Goal: Ask a question

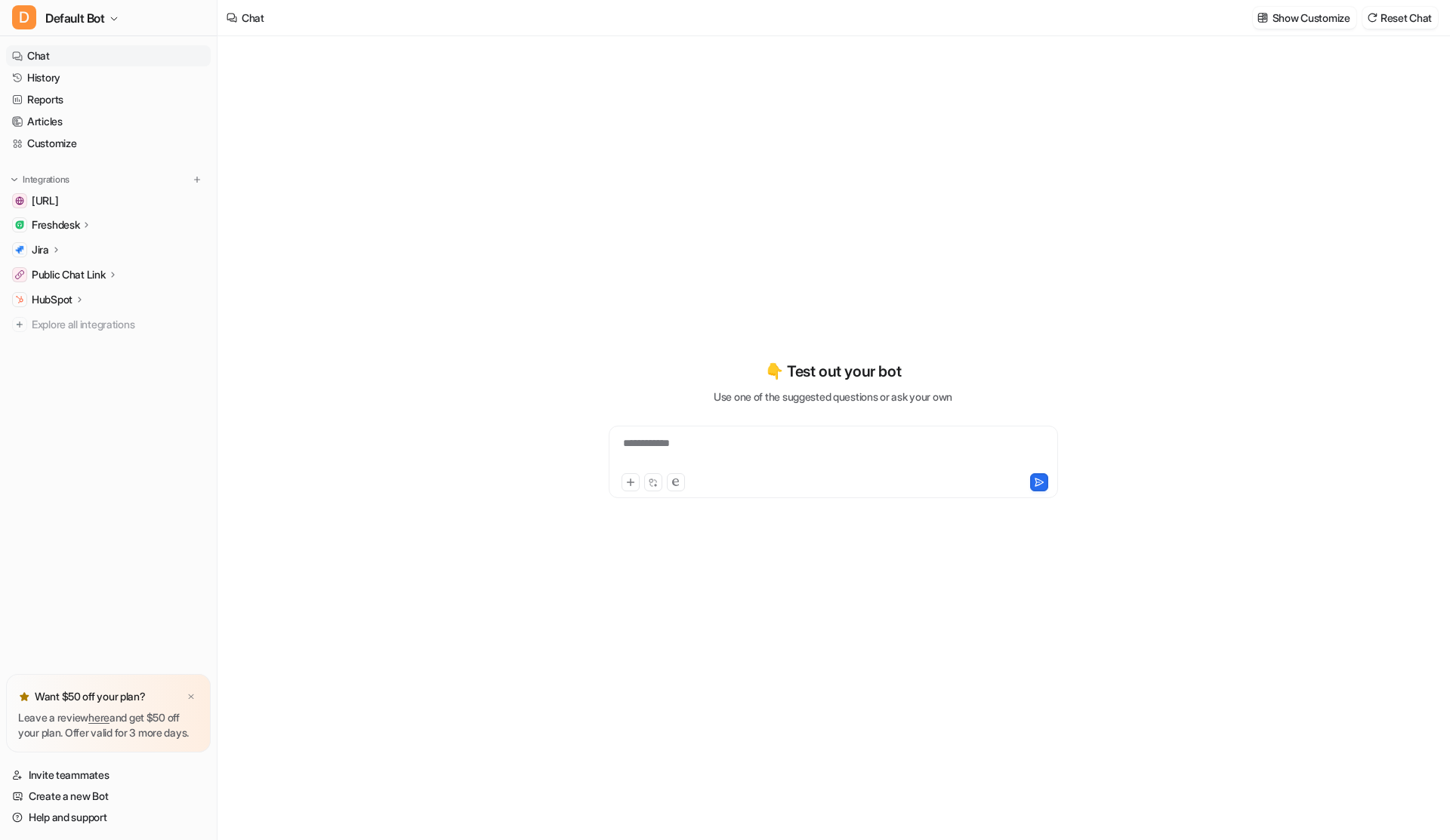
type textarea "**********"
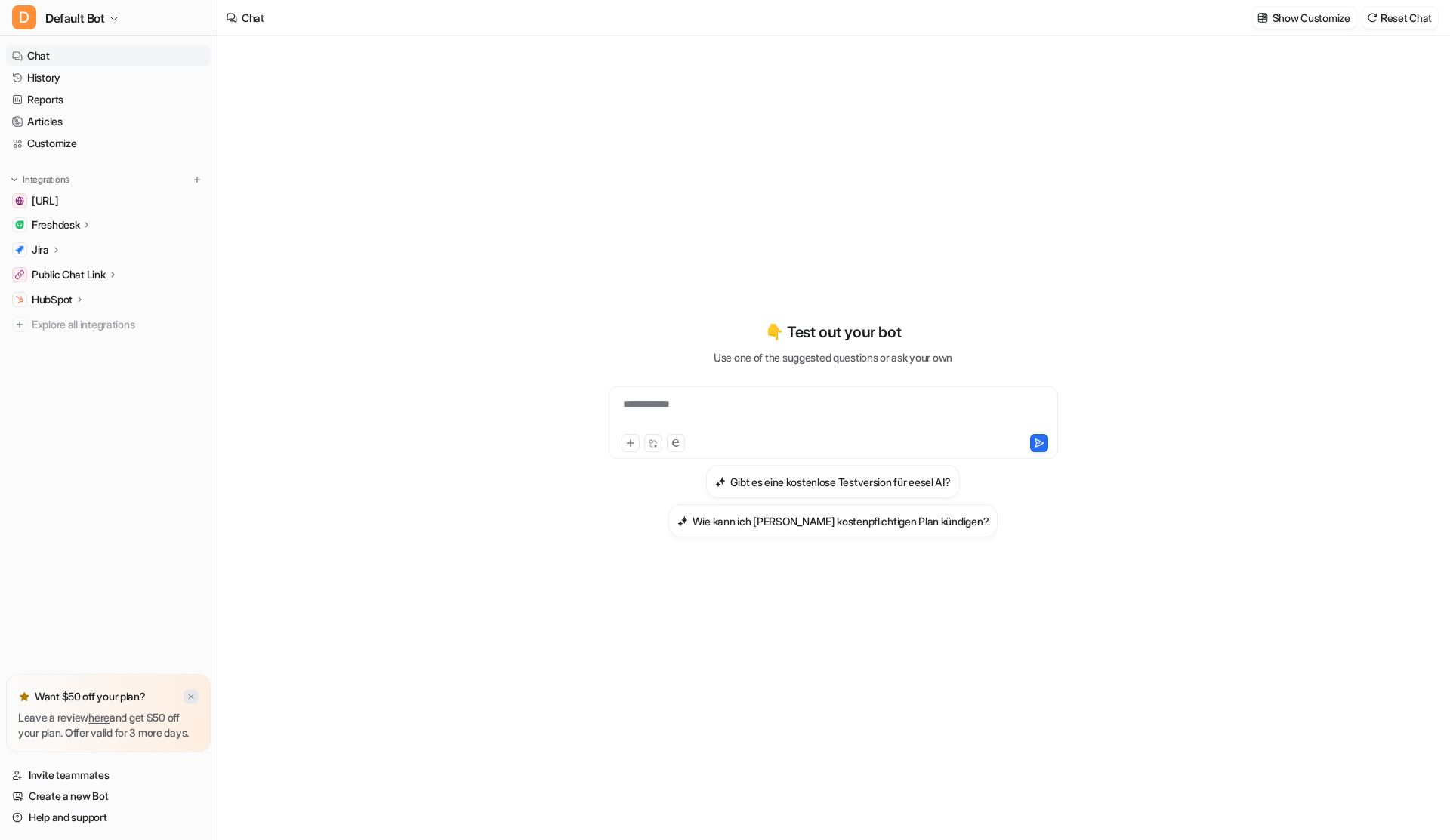
click at [189, 692] on img at bounding box center [191, 696] width 9 height 10
